Goal: Transaction & Acquisition: Book appointment/travel/reservation

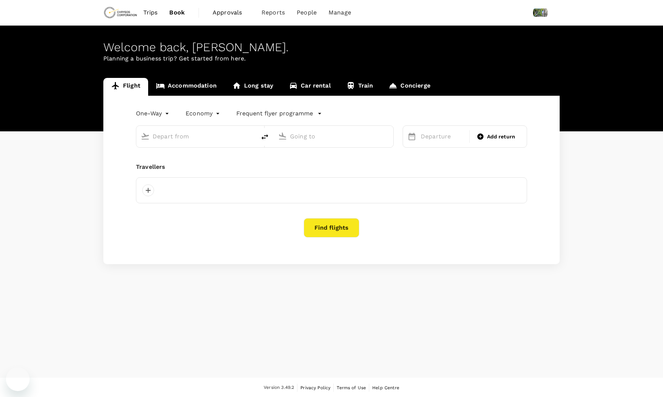
type input "roundtrip"
type input "[GEOGRAPHIC_DATA], [GEOGRAPHIC_DATA] (any)"
